Goal: Answer question/provide support: Share knowledge or assist other users

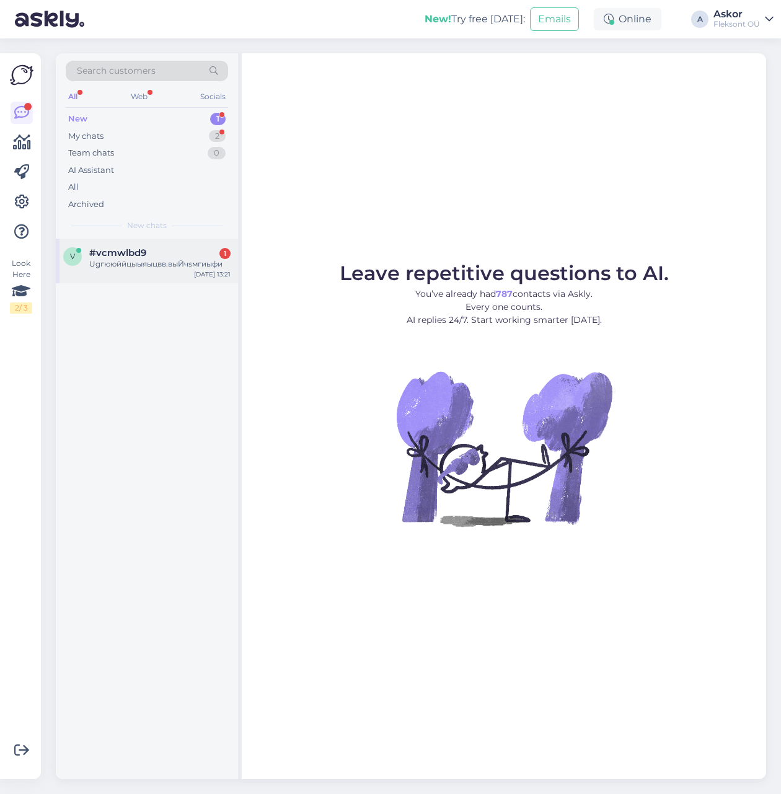
click at [147, 250] on div "#vcmwlbd9 1" at bounding box center [159, 252] width 141 height 11
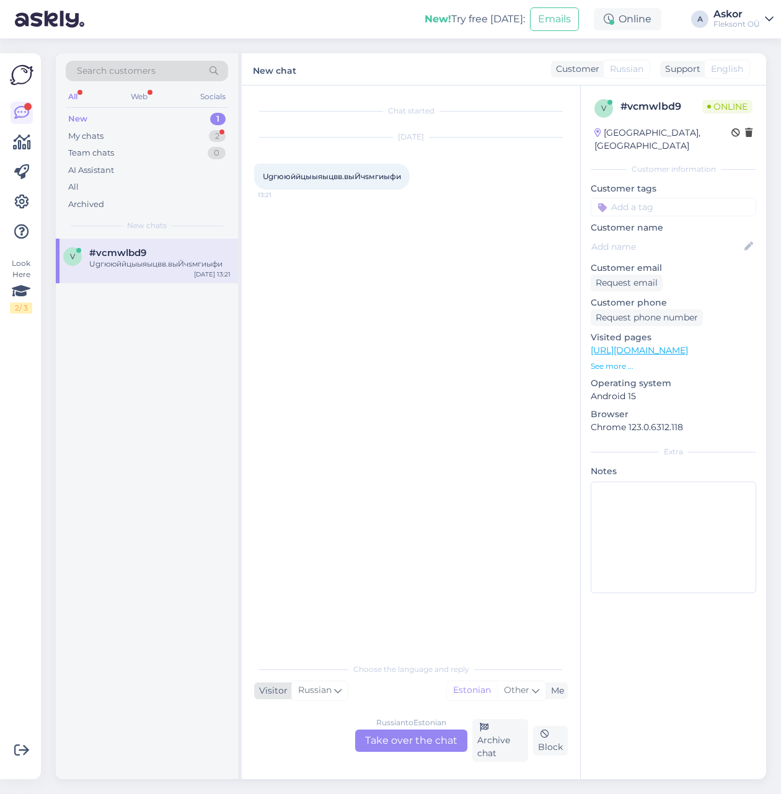
click at [326, 697] on span "Russian" at bounding box center [314, 691] width 33 height 14
click at [404, 742] on div "Russian to Estonian Take over the chat" at bounding box center [411, 740] width 112 height 22
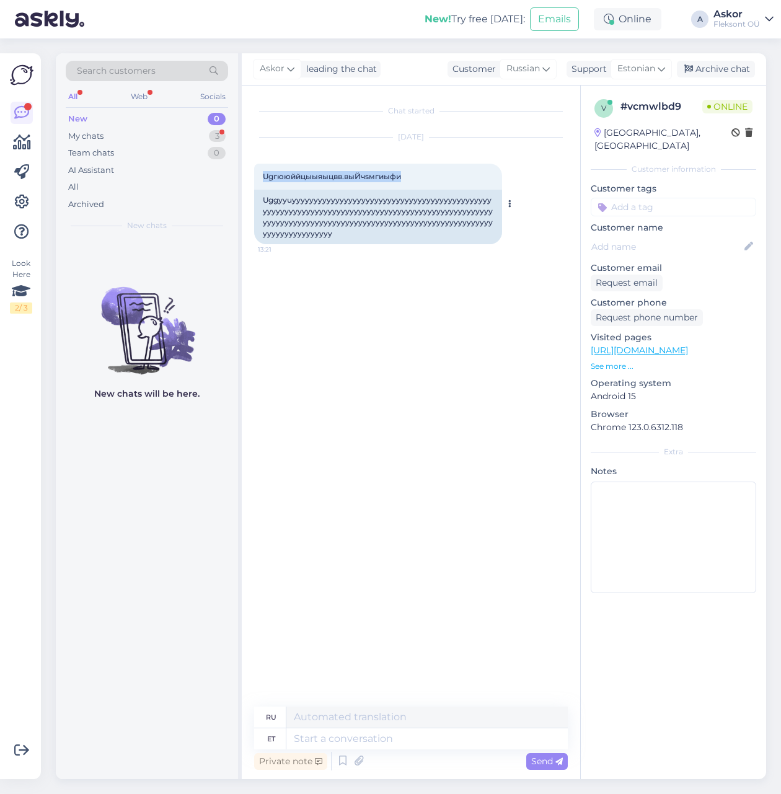
drag, startPoint x: 267, startPoint y: 177, endPoint x: 402, endPoint y: 185, distance: 134.7
click at [402, 185] on div "Ugгююййцыыяыцвв.выЙчsмгиыфи 13:21" at bounding box center [378, 177] width 248 height 26
copy span "Ugгююййцыыяыцвв.выЙчsмгиыфи"
click at [429, 483] on div "Chat started [DATE] Ugгююййцыыяыцвв.выЙчsмгиыфи 13:21 Uggyyuyyyyyyyyyyyyyyyyyyy…" at bounding box center [416, 396] width 325 height 597
click at [711, 73] on div "Archive chat" at bounding box center [716, 69] width 78 height 17
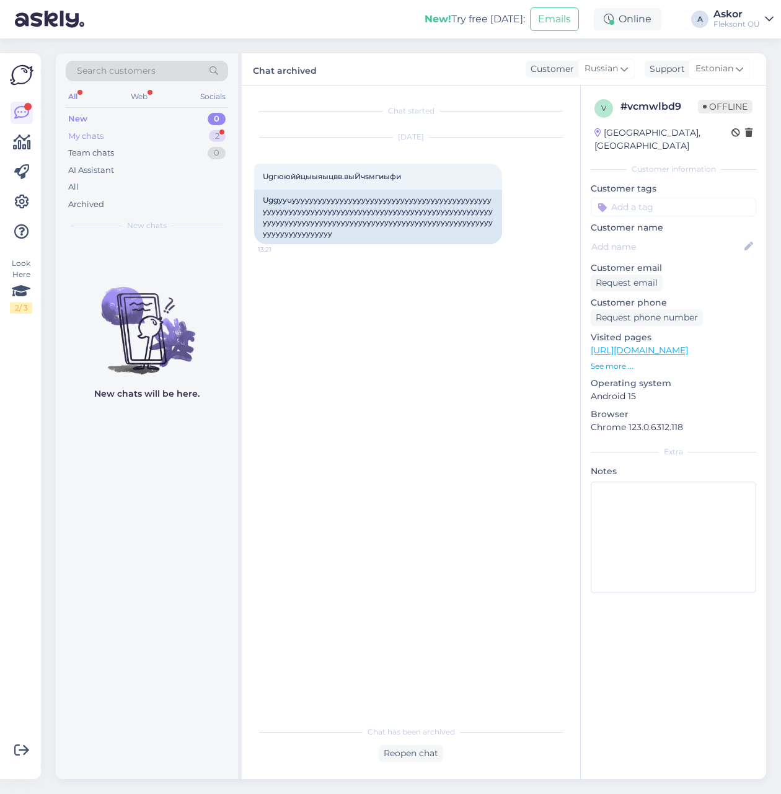
click at [113, 136] on div "My chats 2" at bounding box center [147, 136] width 162 height 17
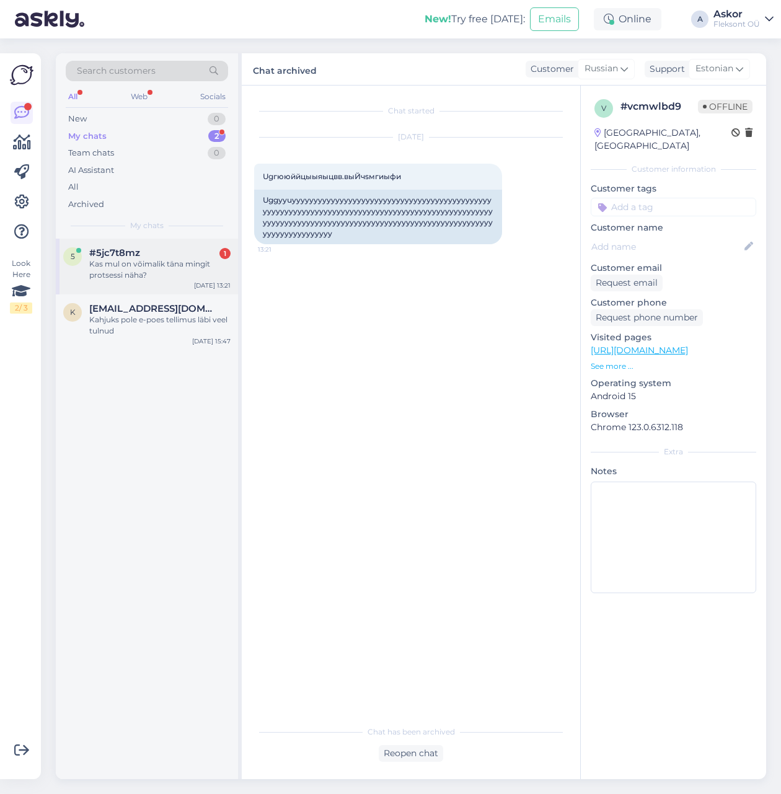
click at [101, 258] on div "Kas mul on võimalik täna mingit protsessi näha?" at bounding box center [159, 269] width 141 height 22
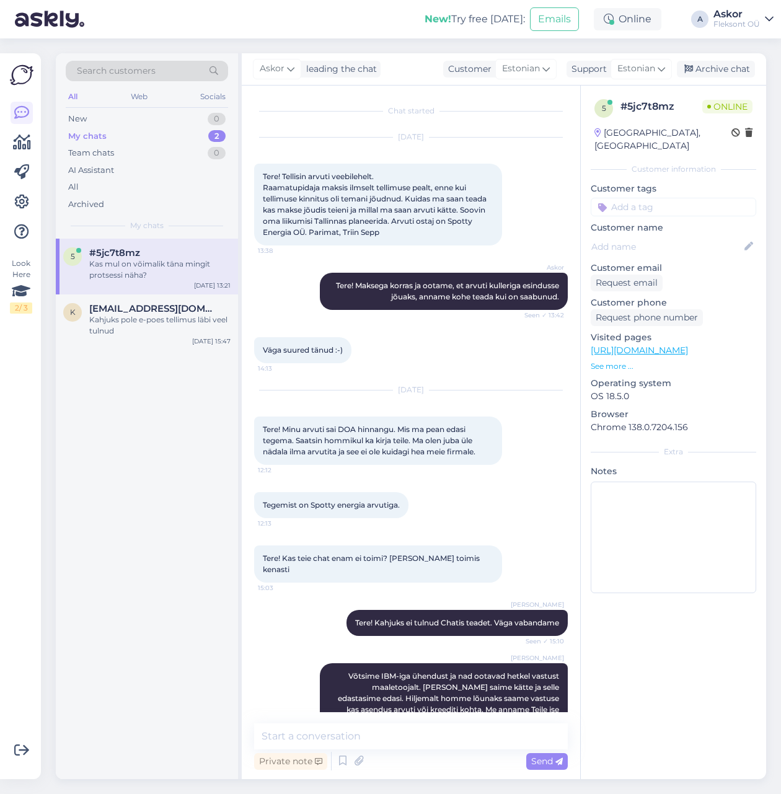
scroll to position [858, 0]
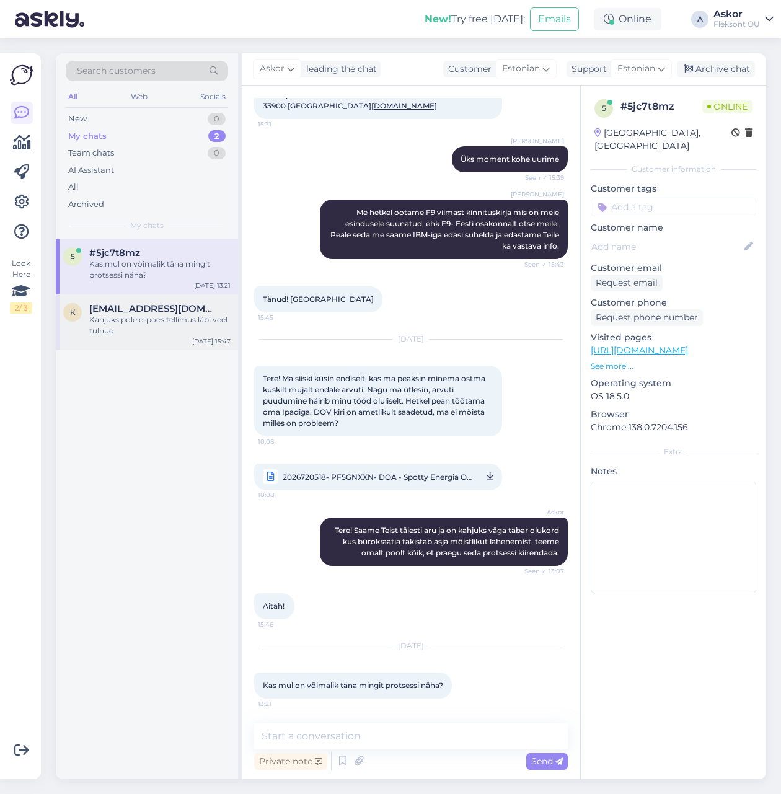
click at [103, 334] on div "Kahjuks pole e-poes tellimus läbi veel tulnud" at bounding box center [159, 325] width 141 height 22
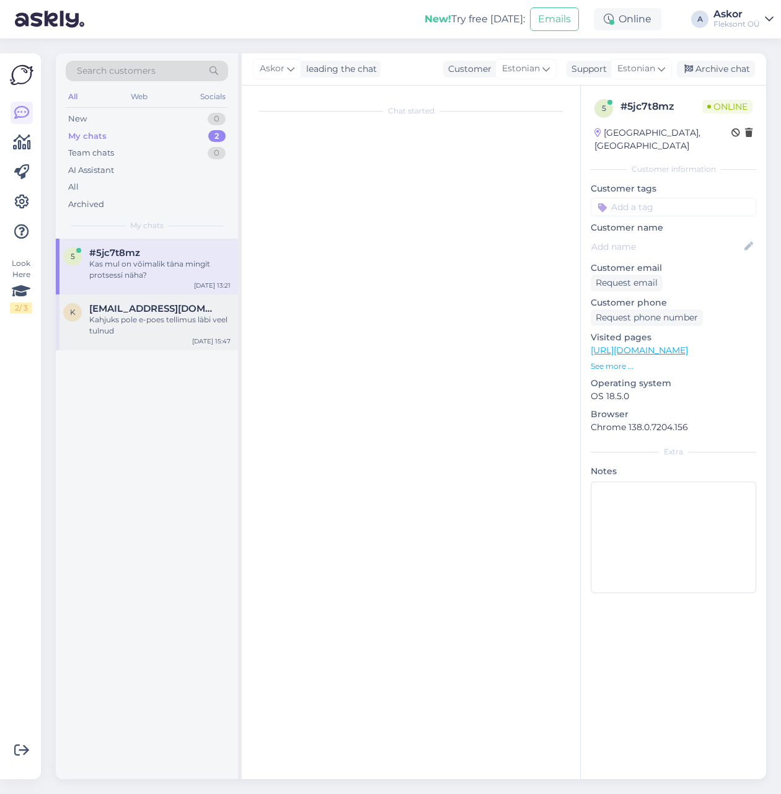
scroll to position [603, 0]
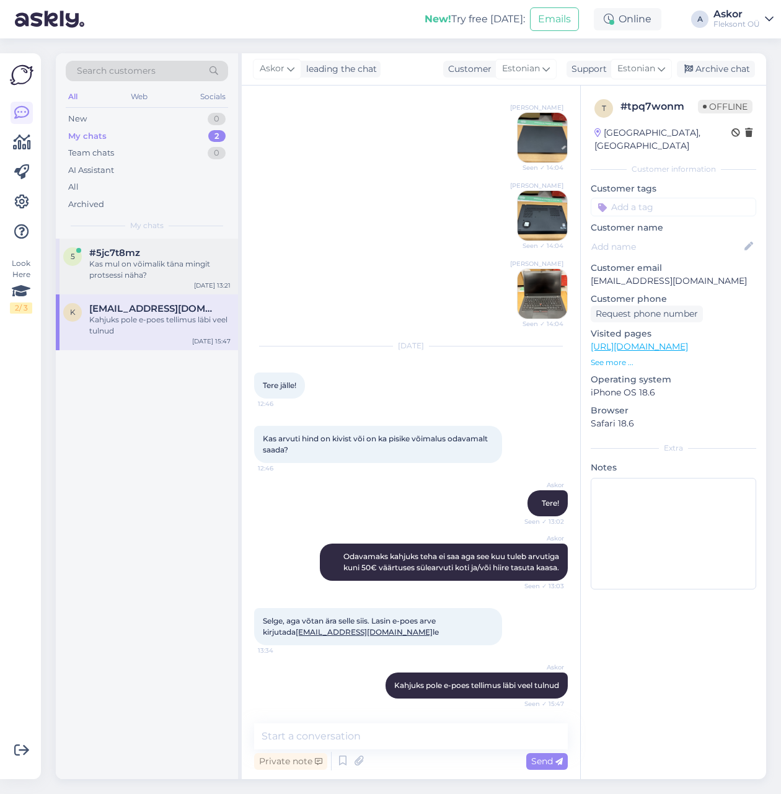
click at [140, 267] on div "Kas mul on võimalik täna mingit protsessi näha?" at bounding box center [159, 269] width 141 height 22
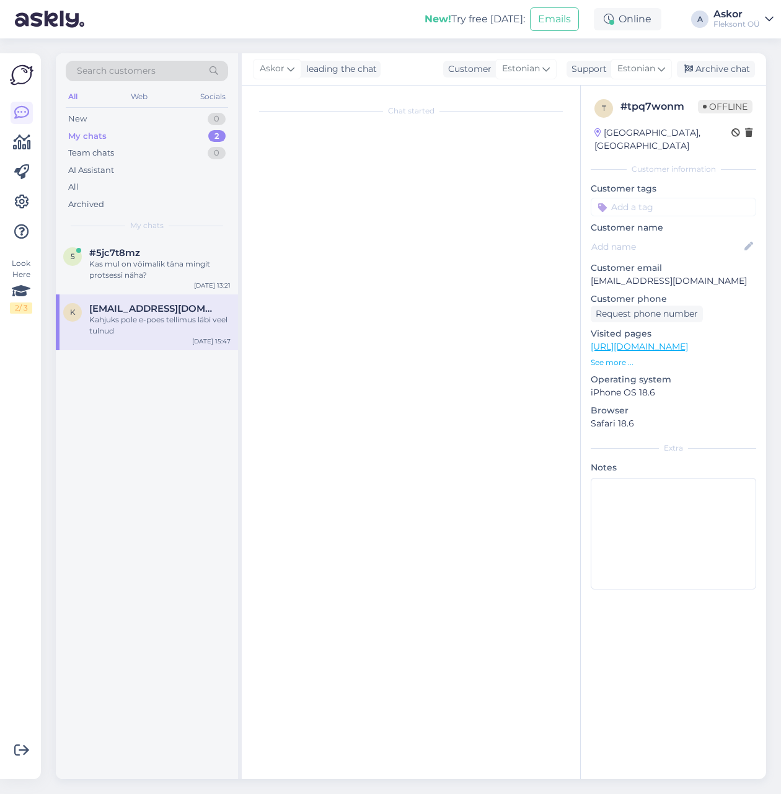
scroll to position [858, 0]
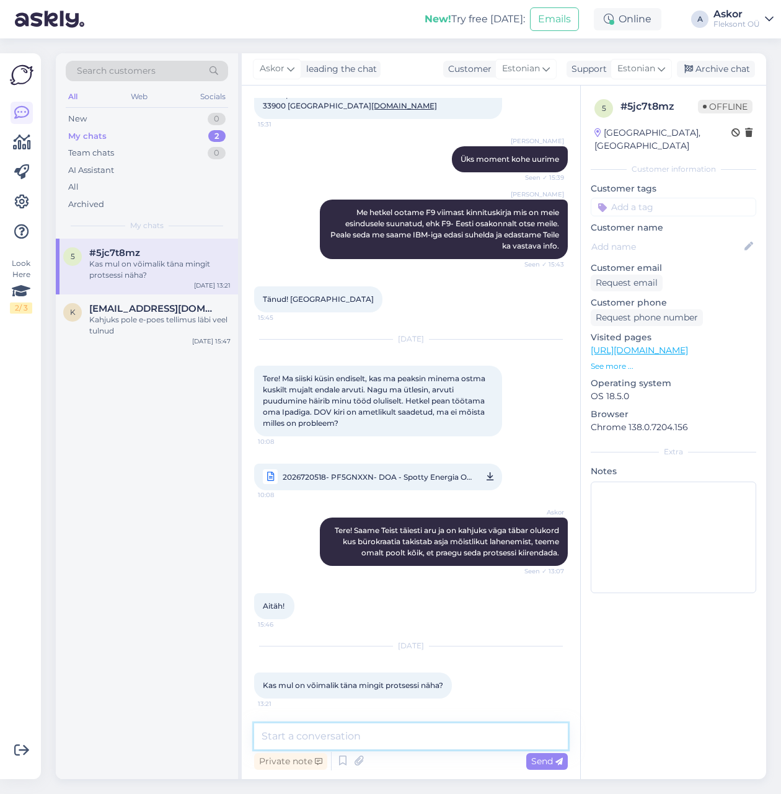
click at [318, 737] on textarea at bounding box center [411, 736] width 314 height 26
